Goal: Task Accomplishment & Management: Use online tool/utility

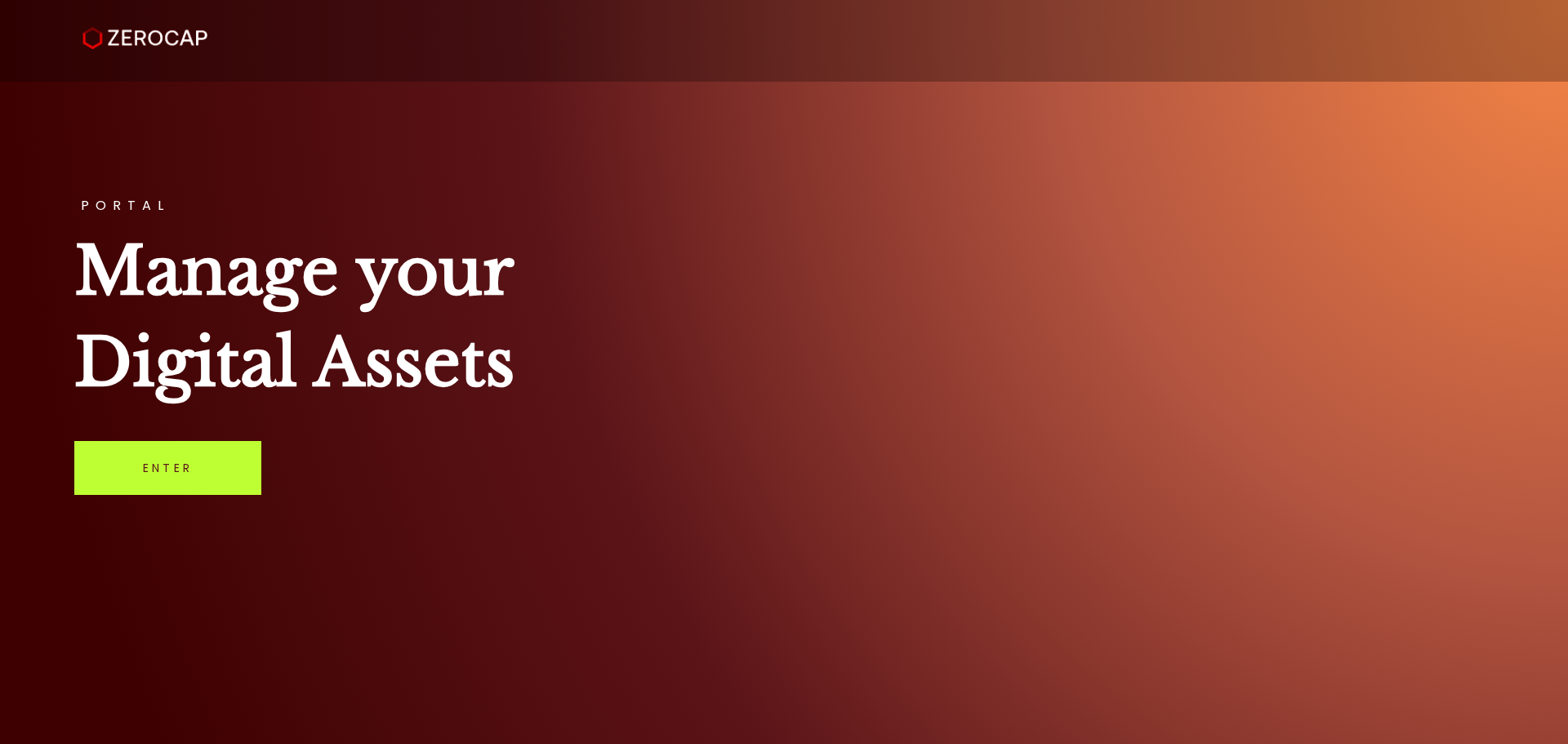
click at [126, 472] on link "Enter" at bounding box center [168, 468] width 187 height 54
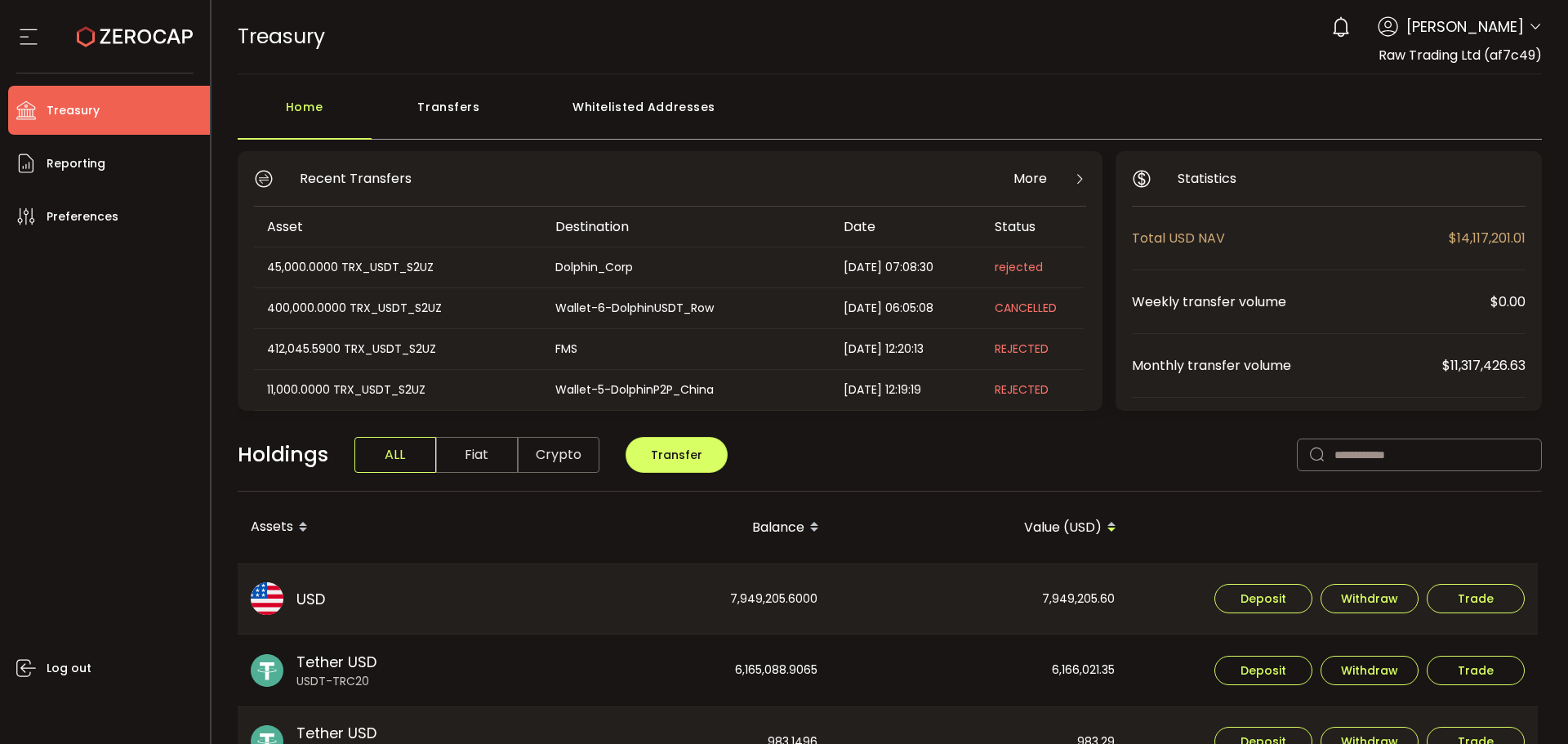
click at [908, 67] on div "TREASURY Buy Power $0.00 USD Treasury Treasury Your verification is pending 0 […" at bounding box center [890, 36] width 1305 height 73
